Goal: Task Accomplishment & Management: Manage account settings

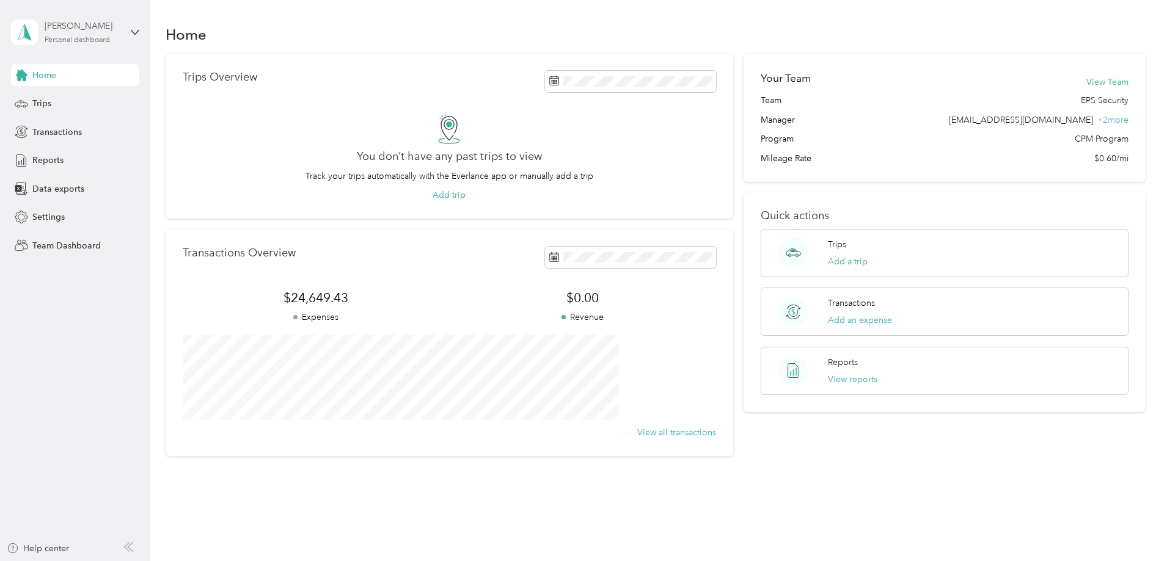
click at [79, 25] on div "[PERSON_NAME]" at bounding box center [83, 26] width 76 height 13
click at [71, 97] on div "Team dashboard" at bounding box center [54, 100] width 65 height 13
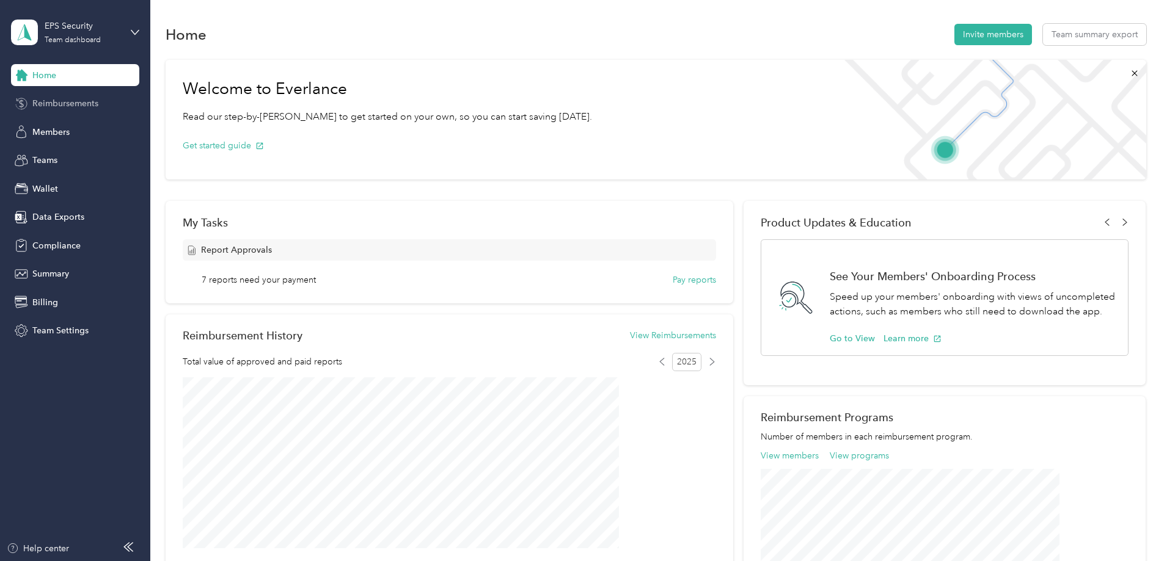
click at [67, 104] on span "Reimbursements" at bounding box center [65, 103] width 66 height 13
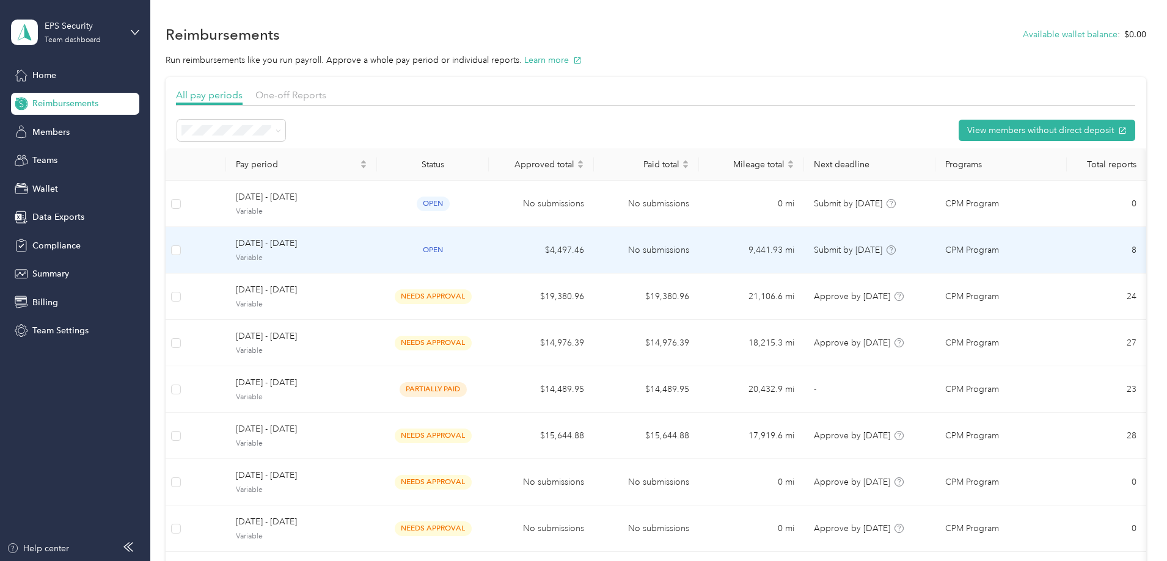
click at [358, 241] on span "[DATE] - [DATE]" at bounding box center [301, 243] width 131 height 13
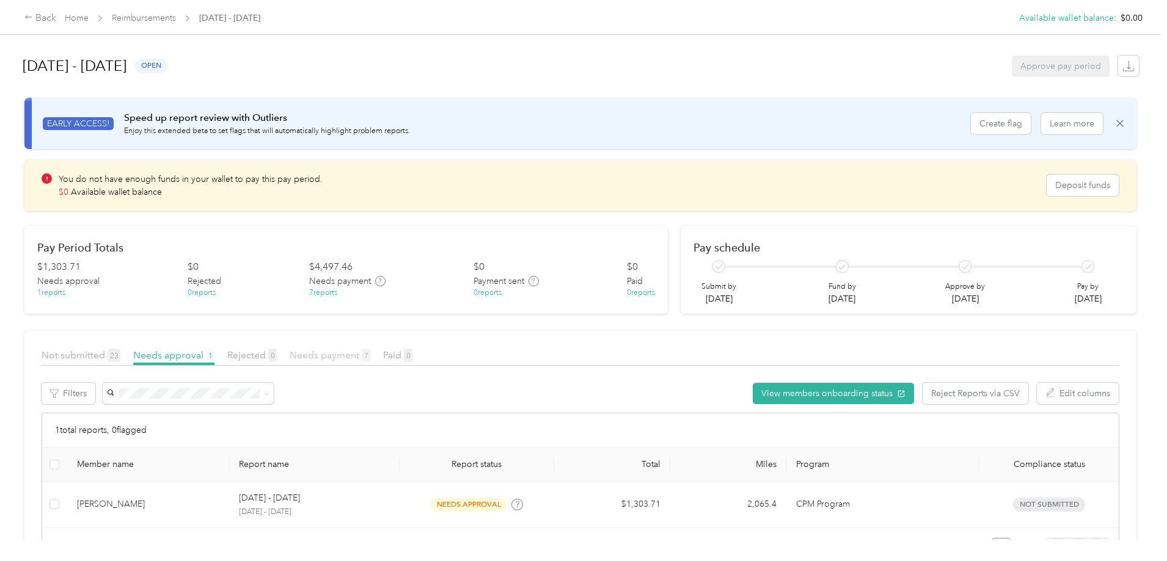
click at [370, 355] on span "Needs payment 7" at bounding box center [330, 355] width 81 height 12
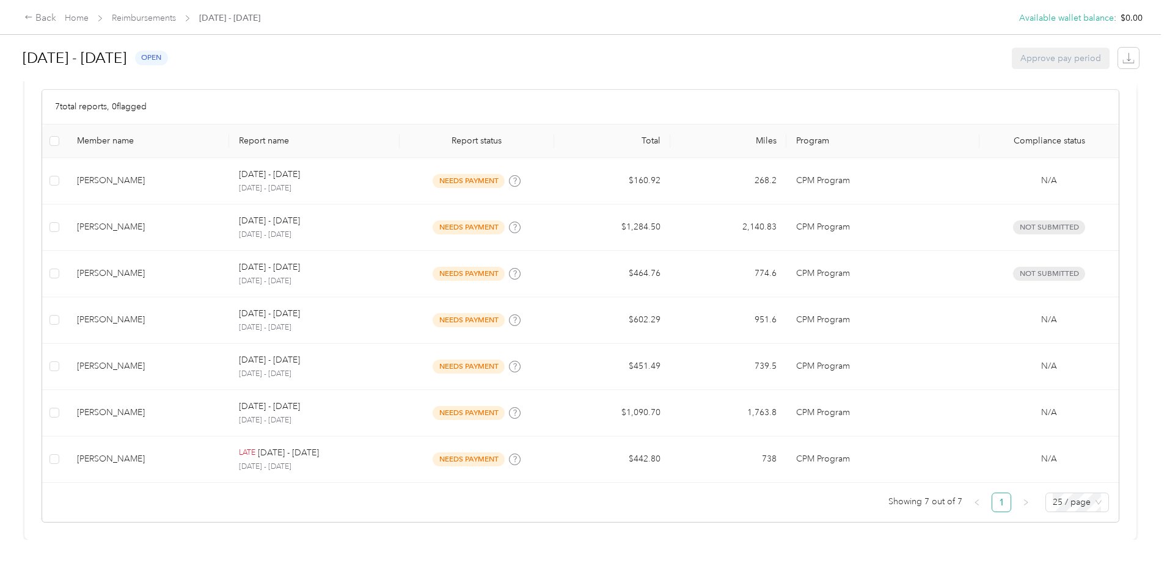
scroll to position [333, 0]
click at [424, 78] on div "[DATE] - [DATE] open Approve pay period" at bounding box center [581, 58] width 1116 height 46
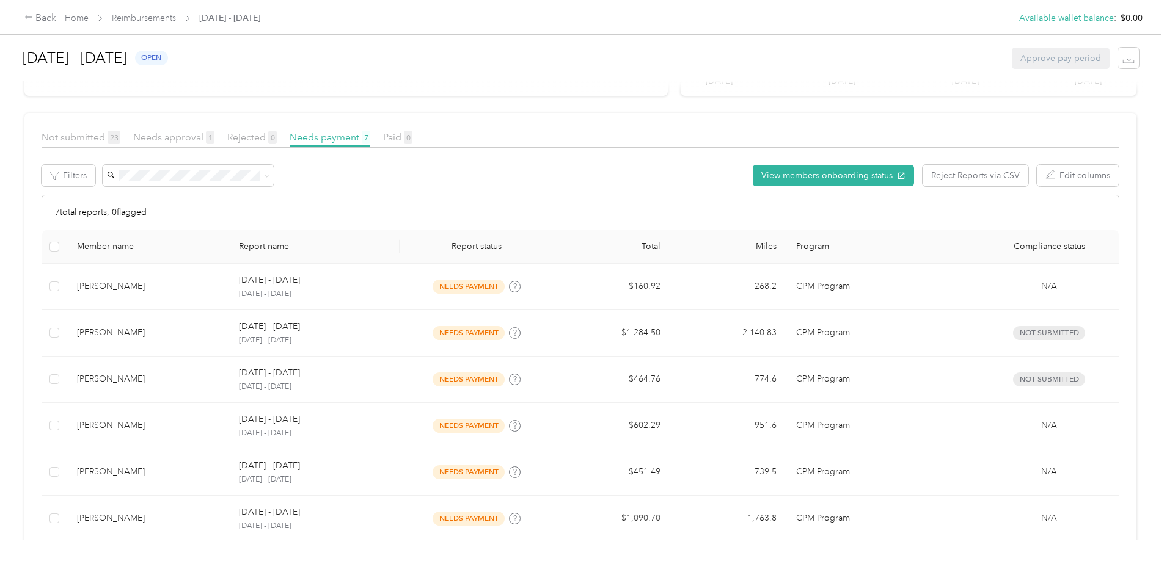
scroll to position [211, 0]
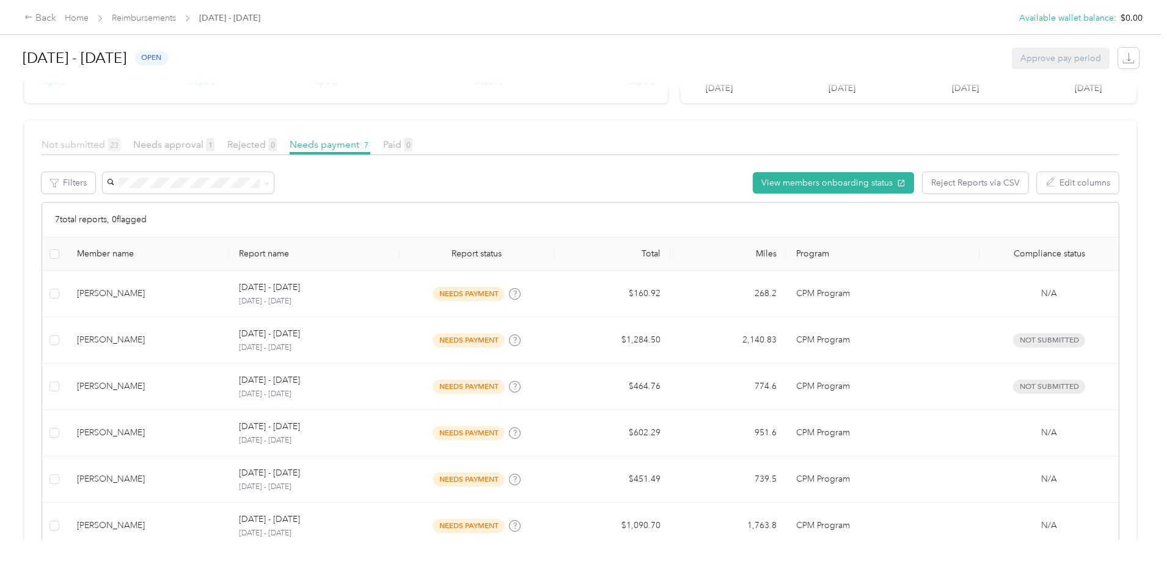
click at [120, 144] on span "Not submitted 23" at bounding box center [81, 145] width 79 height 12
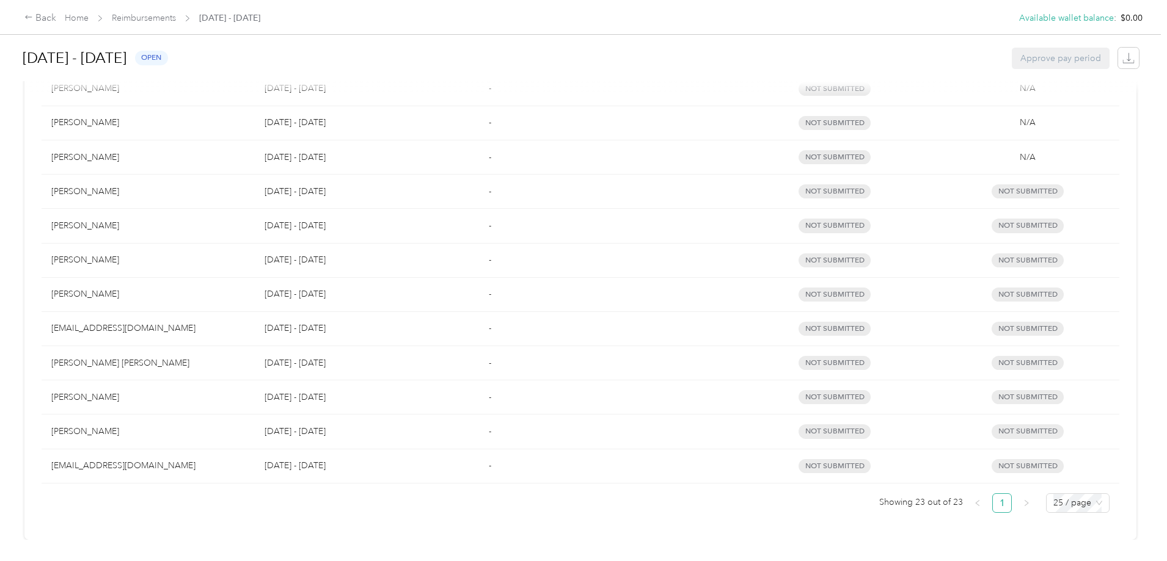
scroll to position [758, 0]
click at [189, 357] on div "[PERSON_NAME] [PERSON_NAME]" at bounding box center [148, 363] width 194 height 13
click at [188, 357] on div "[PERSON_NAME] [PERSON_NAME]" at bounding box center [148, 363] width 194 height 13
click at [808, 356] on span "not submitted" at bounding box center [834, 363] width 72 height 14
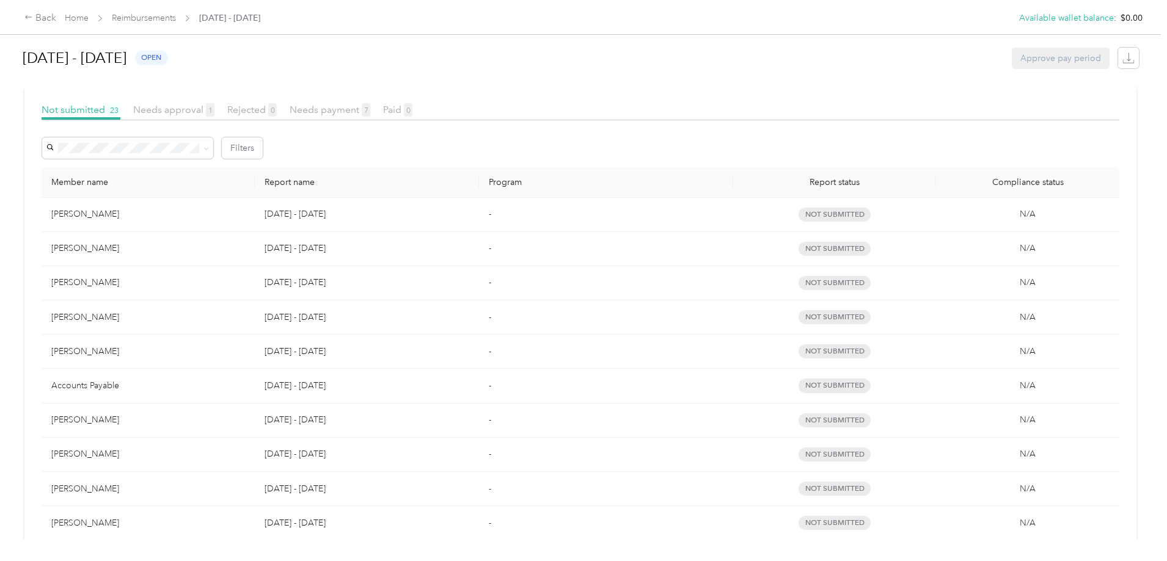
scroll to position [147, 0]
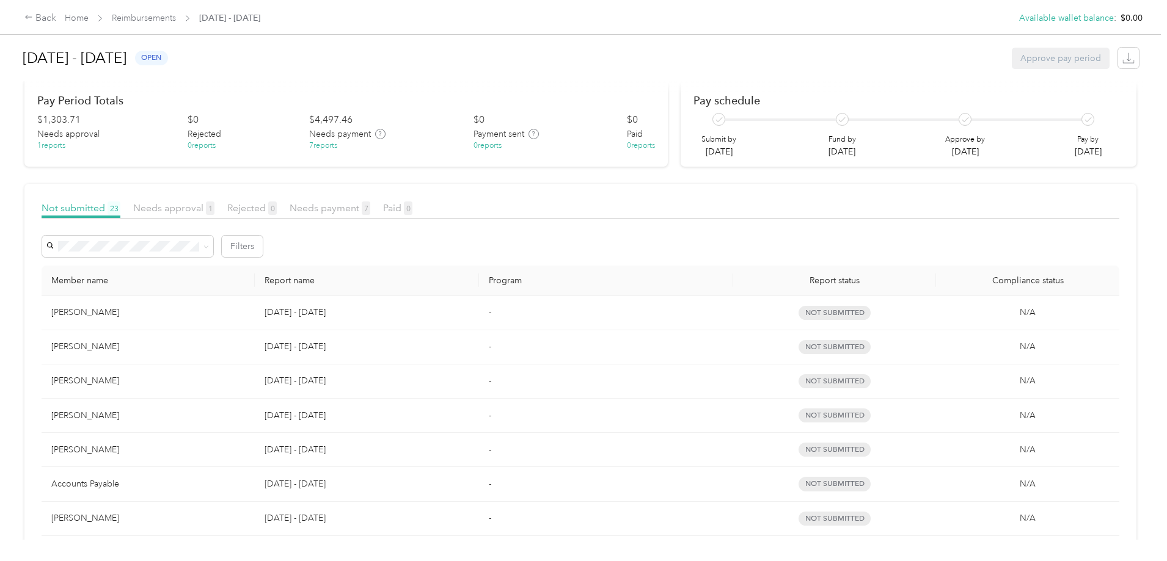
click at [376, 381] on p "[DATE] - [DATE]" at bounding box center [366, 380] width 204 height 13
click at [508, 380] on td "-" at bounding box center [606, 382] width 254 height 34
click at [804, 383] on span "not submitted" at bounding box center [834, 381] width 72 height 14
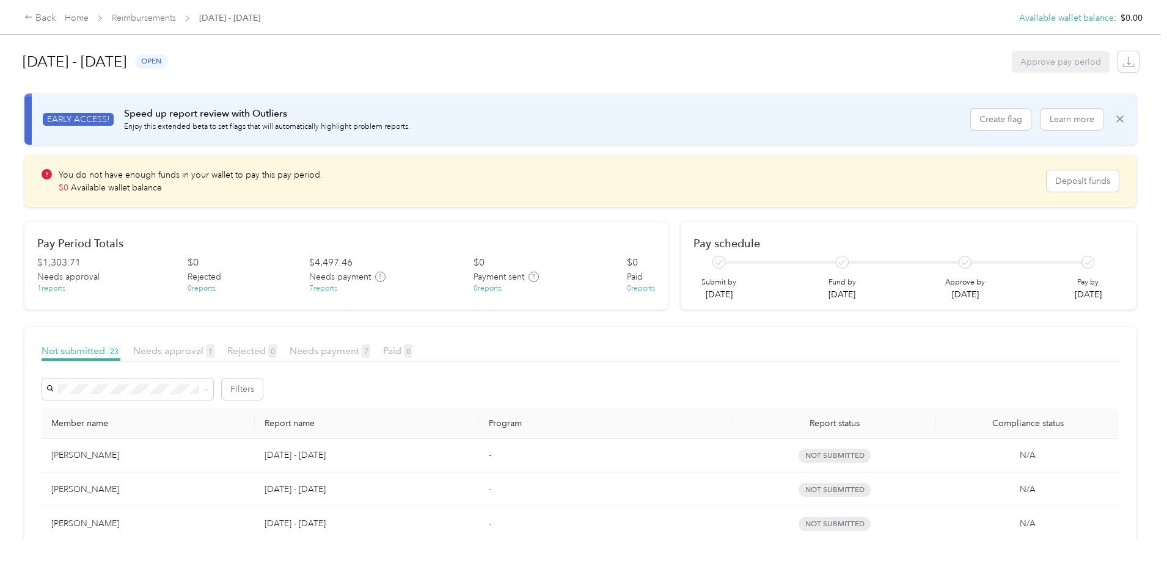
scroll to position [0, 0]
